Goal: Obtain resource: Download file/media

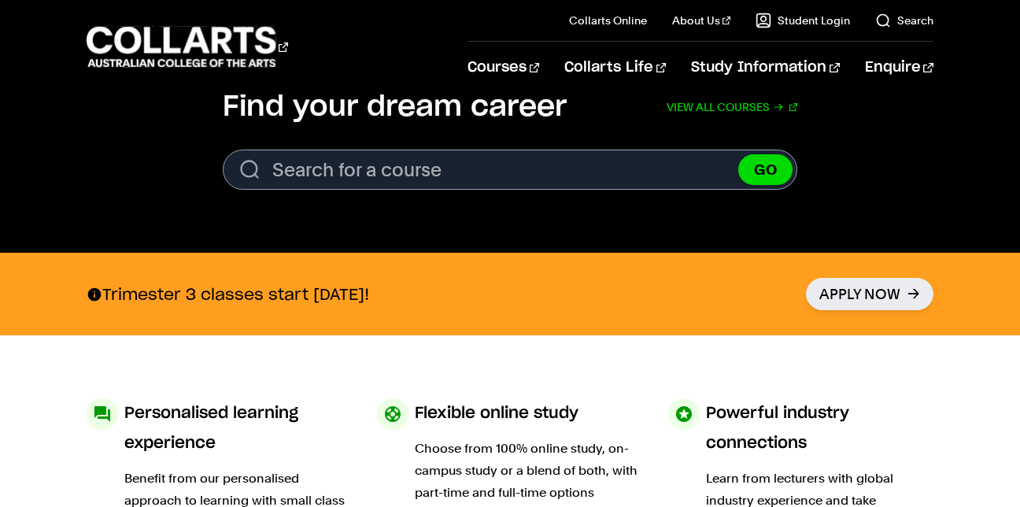
scroll to position [566, 0]
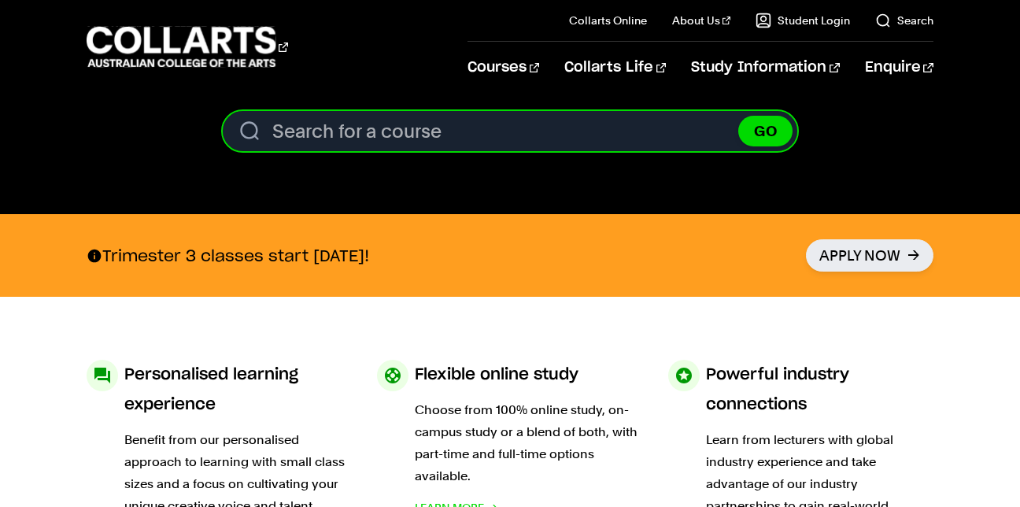
click at [344, 141] on input "Search for a course" at bounding box center [510, 131] width 574 height 40
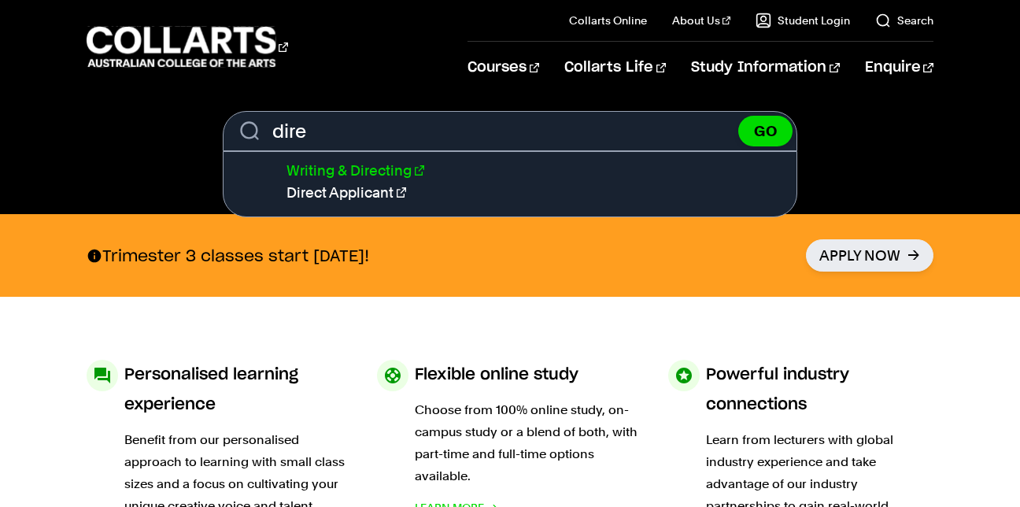
click at [361, 166] on link "Writing & Directing" at bounding box center [355, 170] width 138 height 17
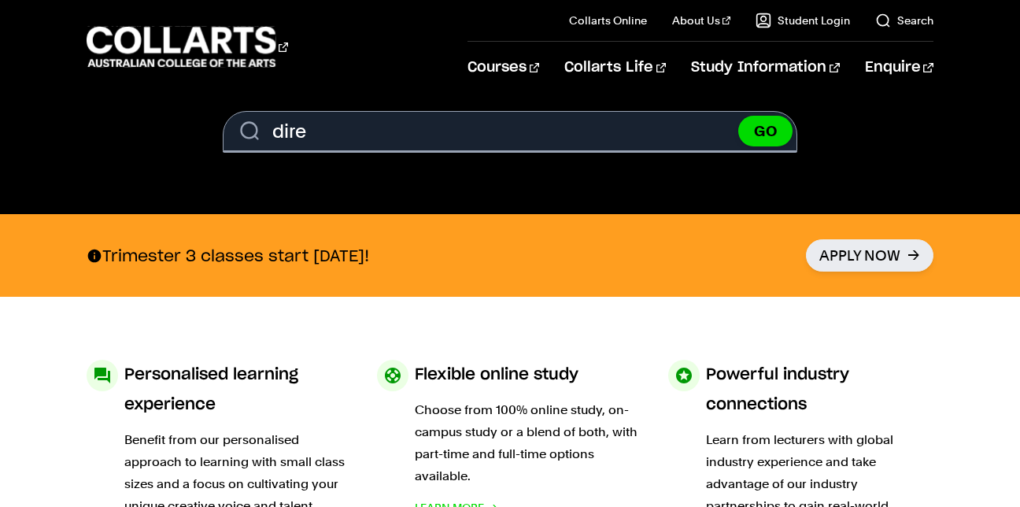
type input "Writing & Directing"
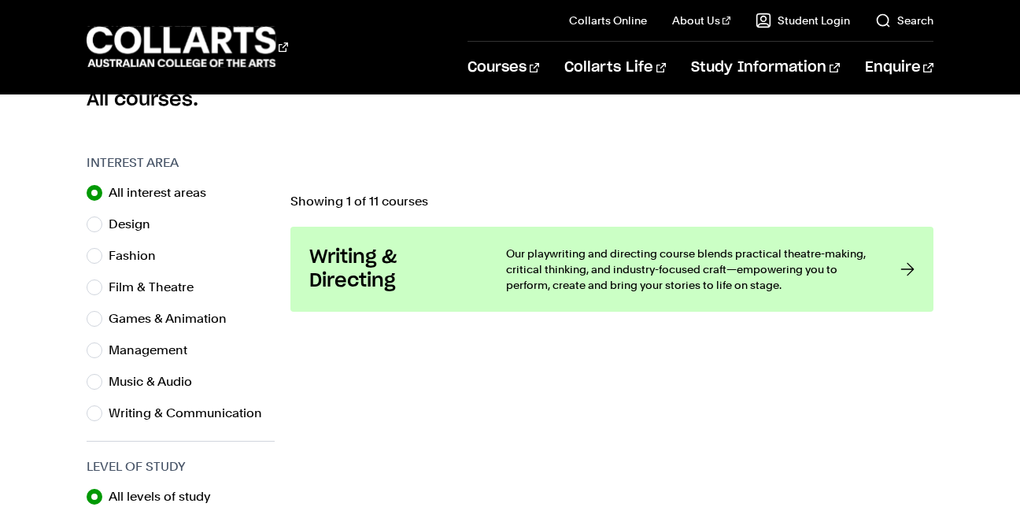
scroll to position [446, 0]
click at [142, 287] on label "Film & Theatre" at bounding box center [158, 288] width 98 height 22
click at [102, 287] on input "Film & Theatre" at bounding box center [95, 288] width 16 height 16
radio input "true"
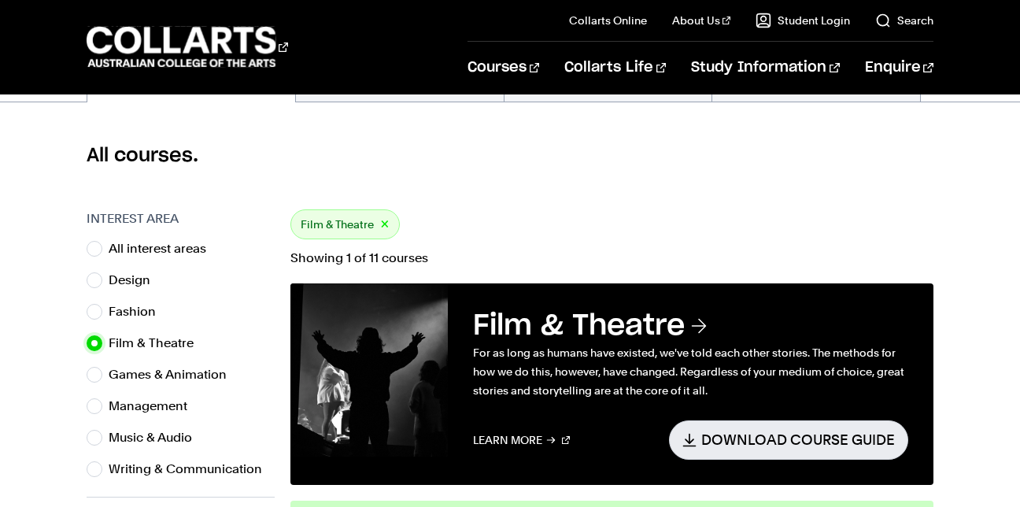
scroll to position [393, 0]
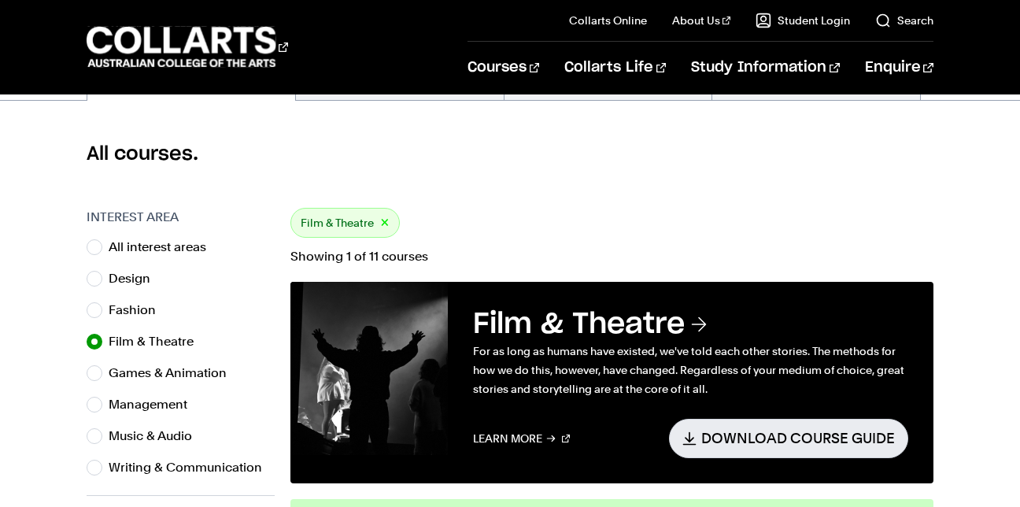
click at [639, 319] on h3 "Film & Theatre" at bounding box center [690, 324] width 435 height 35
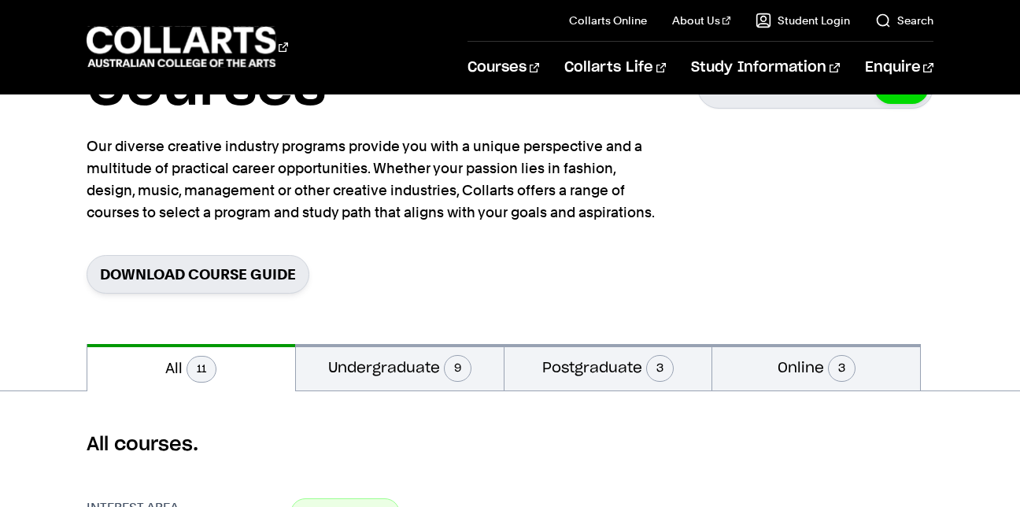
scroll to position [0, 0]
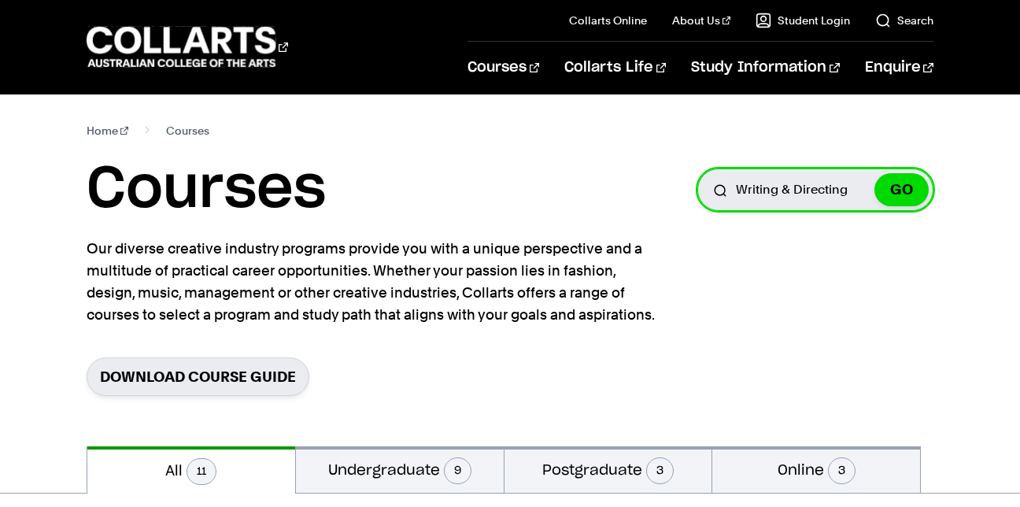
click at [812, 203] on input "Writing & Directing" at bounding box center [815, 189] width 236 height 42
type input "g"
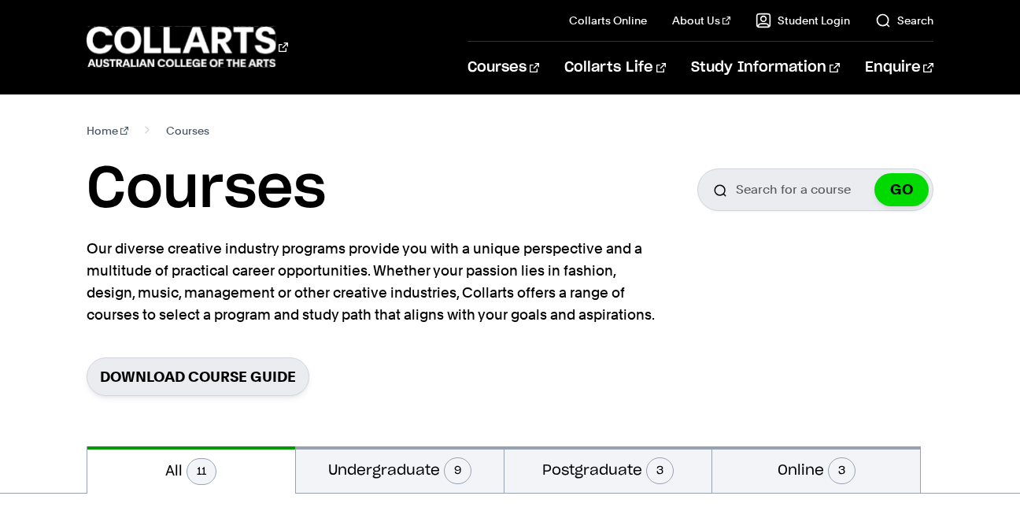
click at [747, 308] on section "Home Courses Courses Search for a course GO Our diverse creative industry progr…" at bounding box center [510, 270] width 847 height 352
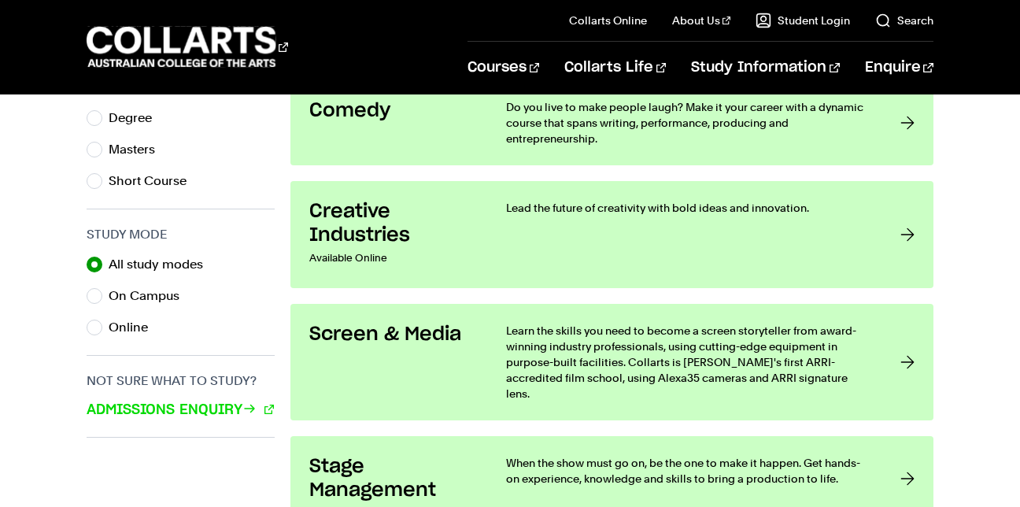
scroll to position [889, 0]
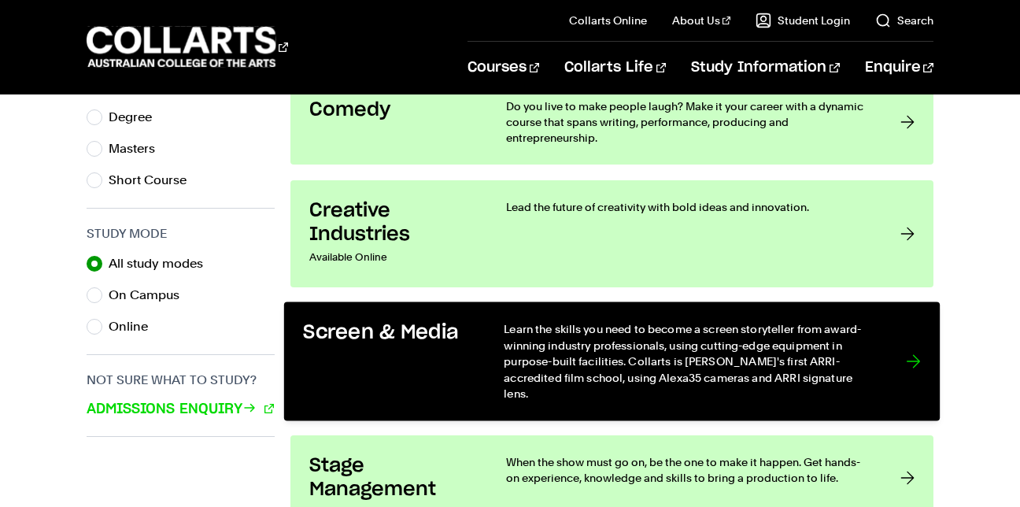
click at [493, 358] on link "Screen & Media Learn the skills you need to become a screen storyteller from aw…" at bounding box center [611, 360] width 655 height 119
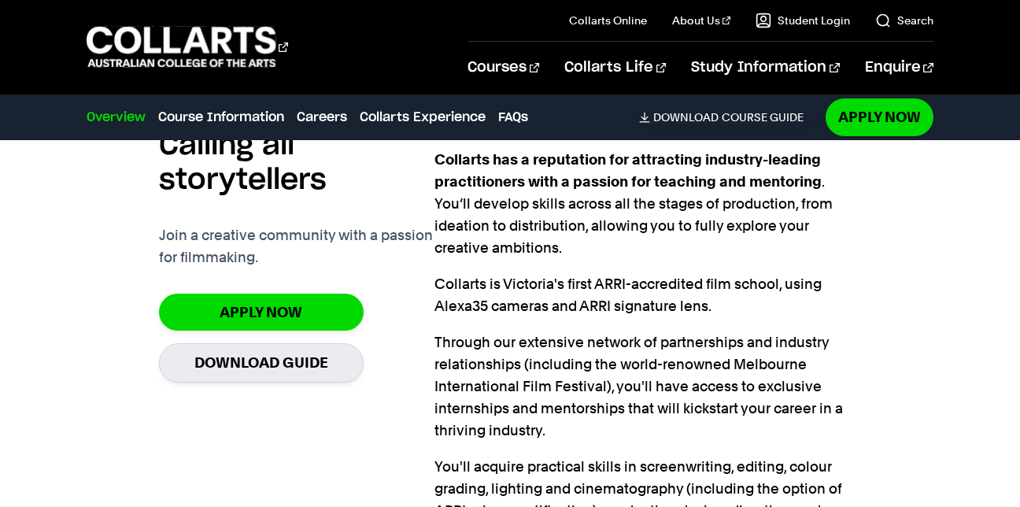
scroll to position [1005, 0]
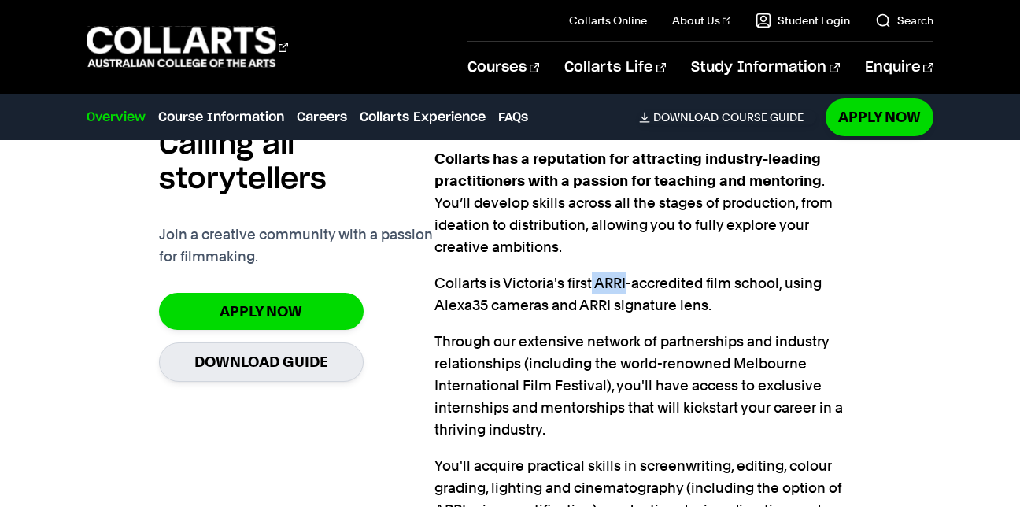
drag, startPoint x: 592, startPoint y: 282, endPoint x: 626, endPoint y: 289, distance: 34.4
click at [626, 289] on p "Collarts is Victoria's first ARRI-accredited film school, using Alexa35 cameras…" at bounding box center [647, 294] width 427 height 44
copy p "ARRI"
click at [542, 269] on div "Collarts has a reputation for attracting industry-leading practitioners with a …" at bounding box center [647, 367] width 427 height 439
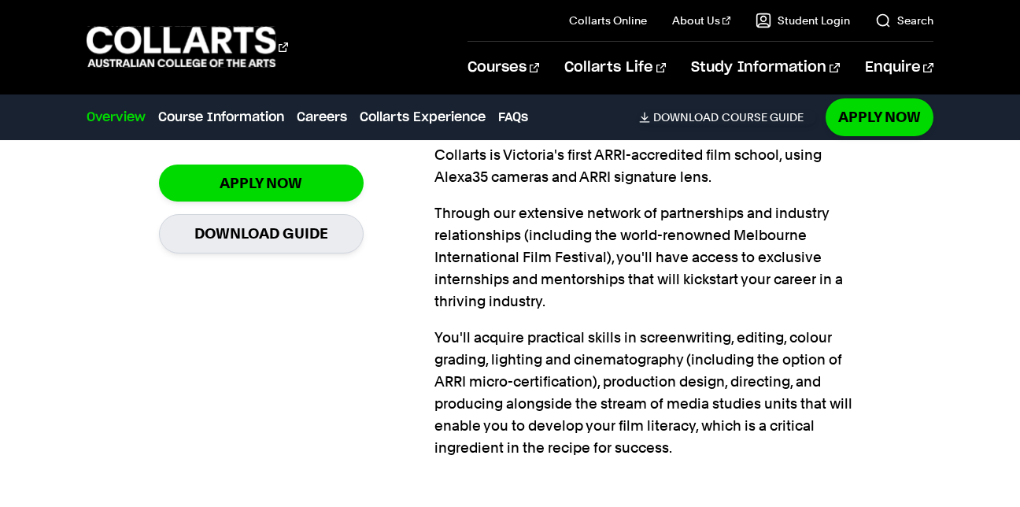
scroll to position [1135, 0]
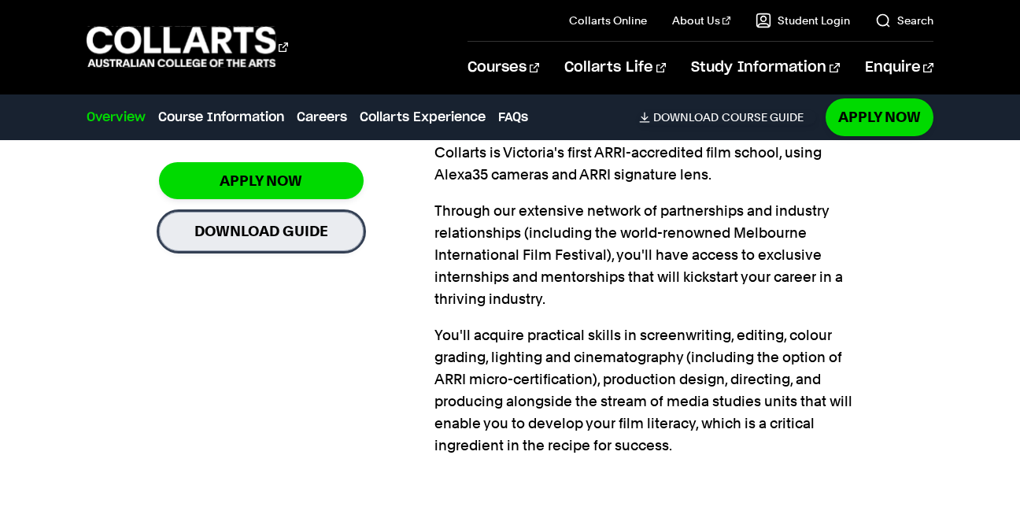
click at [280, 224] on link "Download Guide" at bounding box center [261, 231] width 205 height 39
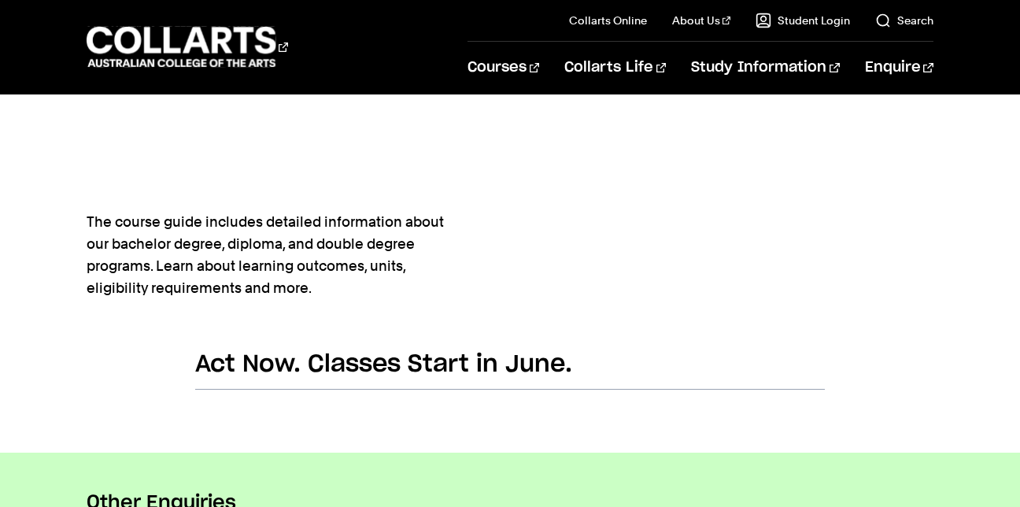
scroll to position [900, 0]
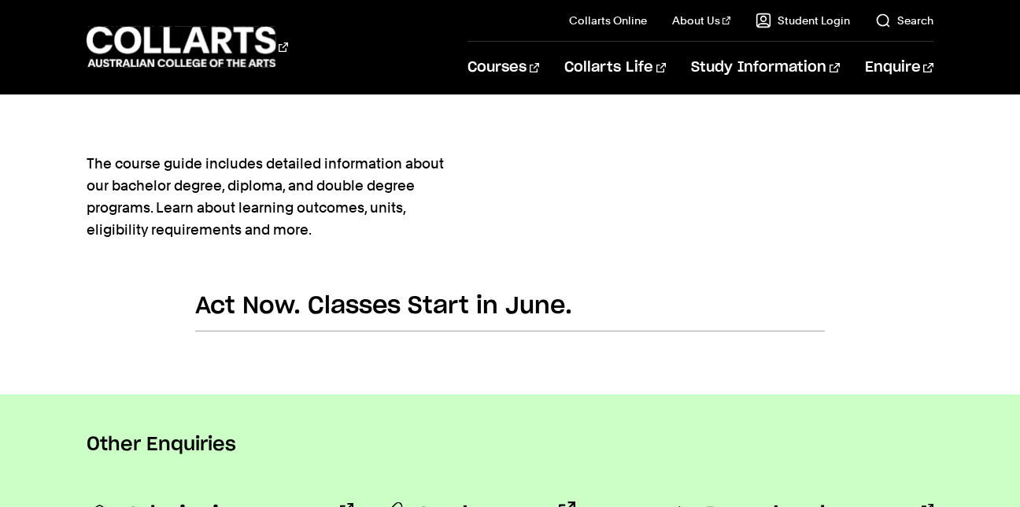
scroll to position [958, 0]
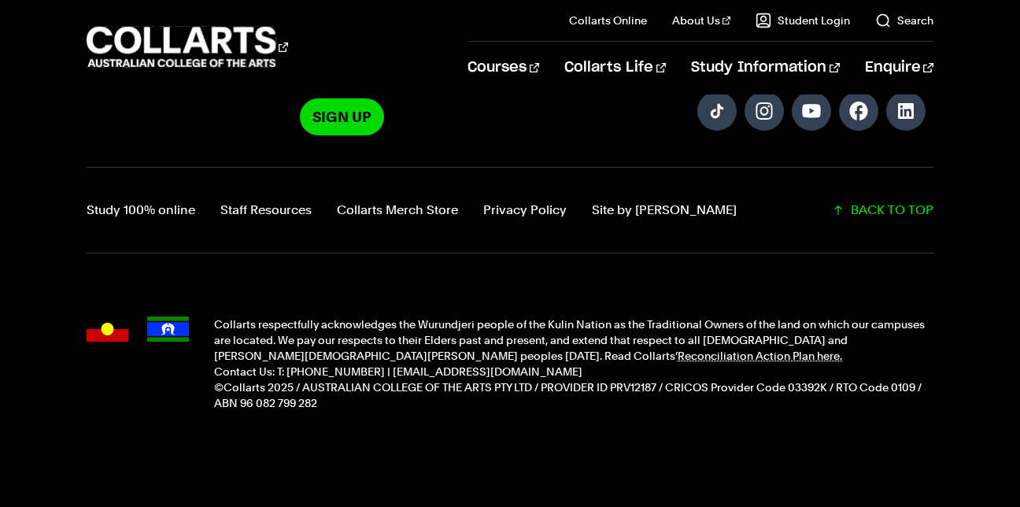
scroll to position [1631, 0]
